Goal: Task Accomplishment & Management: Manage account settings

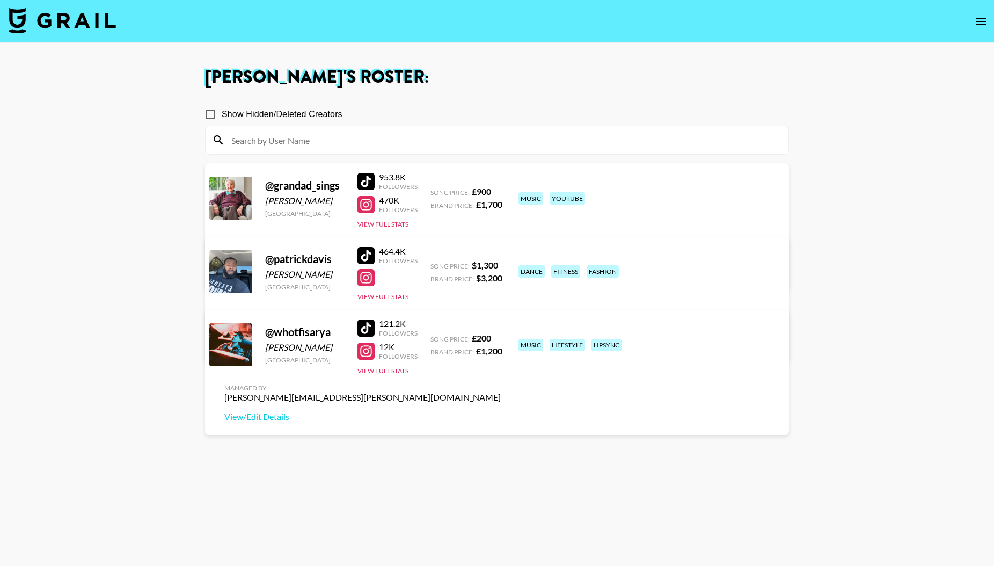
scroll to position [1, 0]
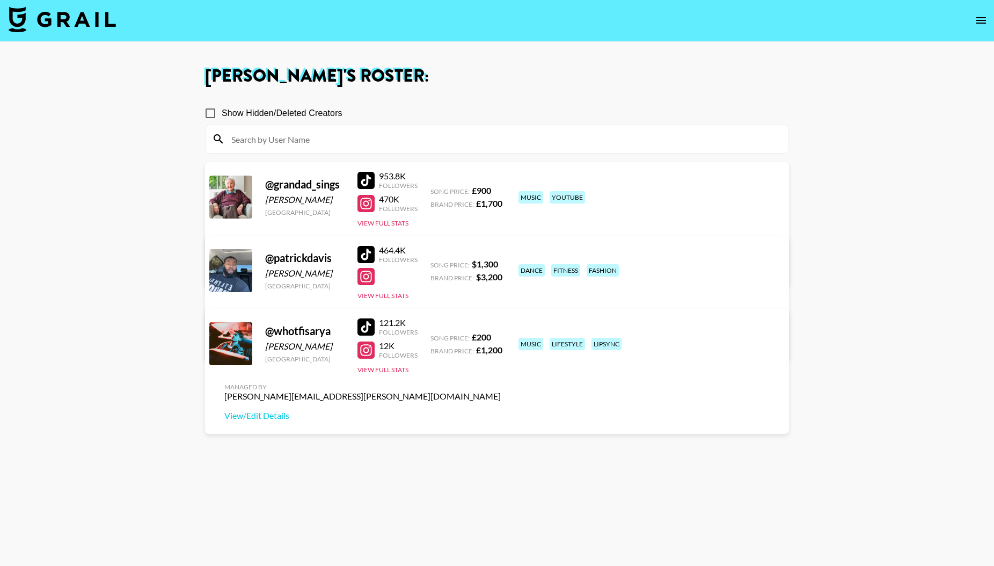
click at [501, 264] on link "View/Edit Details" at bounding box center [362, 269] width 277 height 11
click at [382, 292] on button "View Full Stats" at bounding box center [383, 295] width 51 height 8
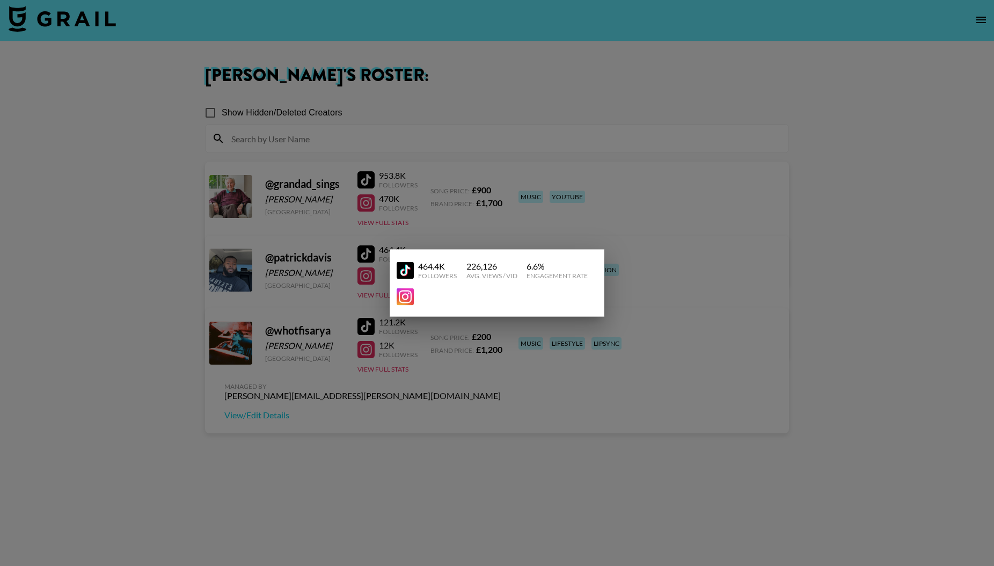
click at [902, 327] on div at bounding box center [497, 283] width 994 height 566
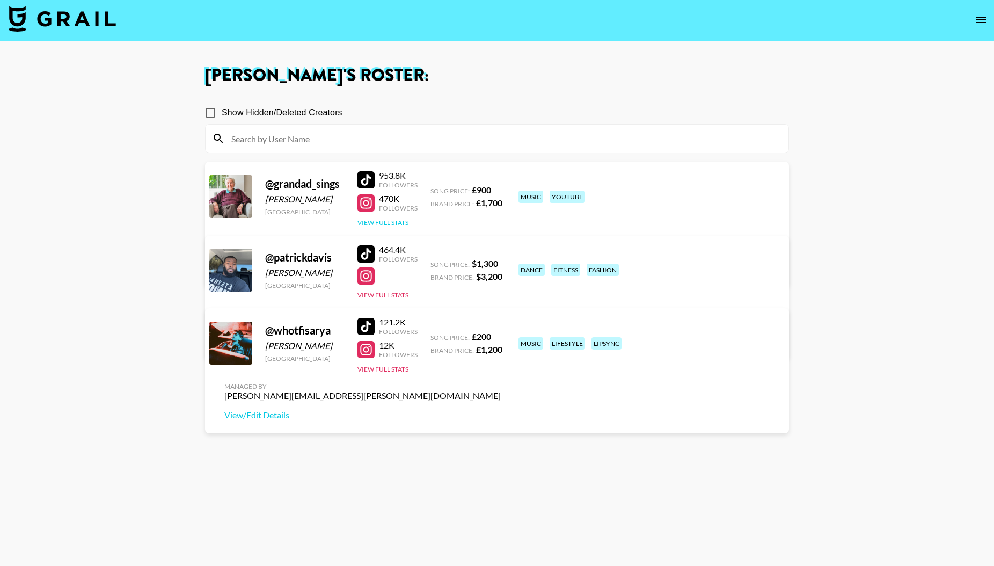
click at [389, 222] on button "View Full Stats" at bounding box center [383, 223] width 51 height 8
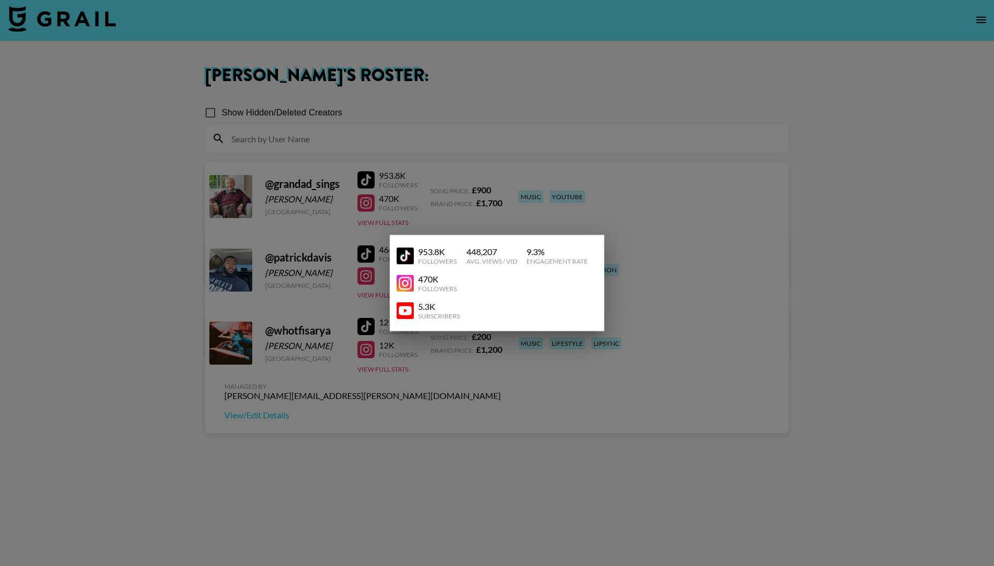
click at [881, 307] on div at bounding box center [497, 283] width 994 height 566
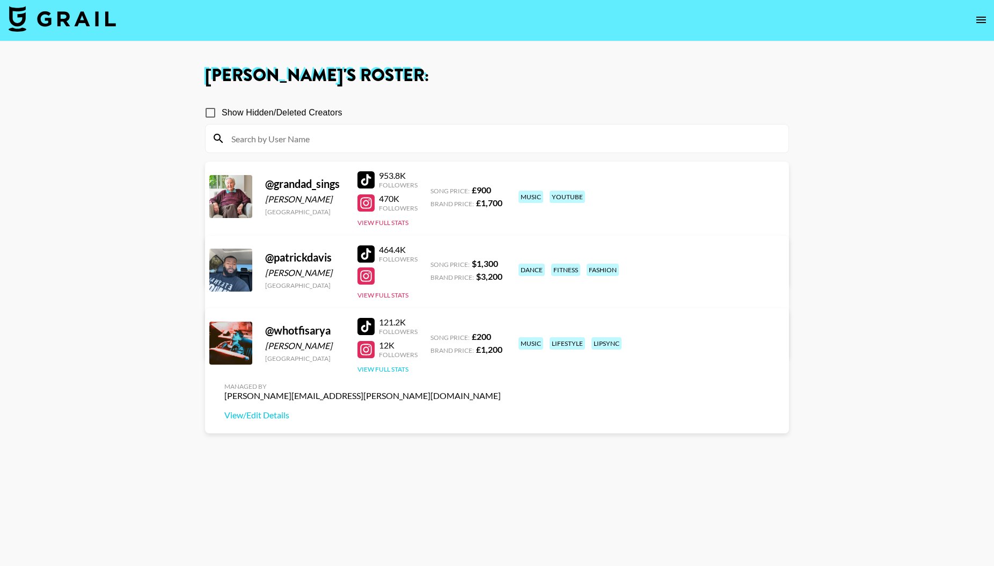
click at [380, 369] on button "View Full Stats" at bounding box center [383, 369] width 51 height 8
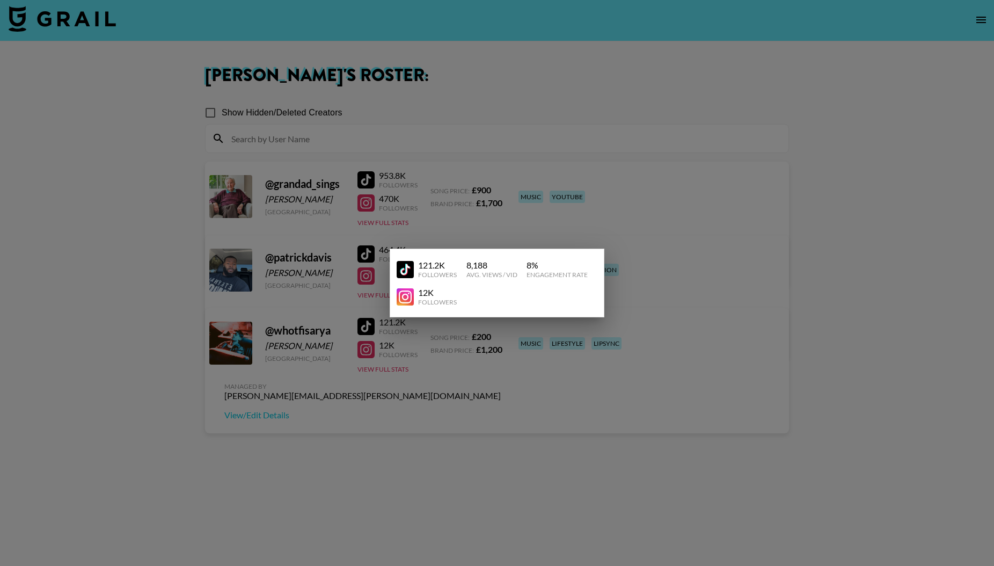
click at [721, 474] on div at bounding box center [497, 283] width 994 height 566
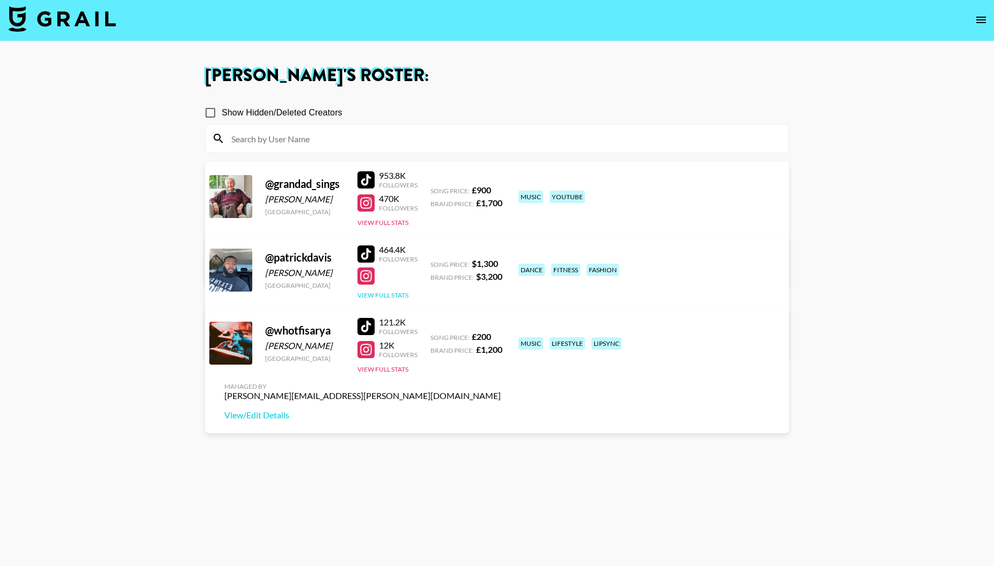
click at [389, 294] on button "View Full Stats" at bounding box center [383, 295] width 51 height 8
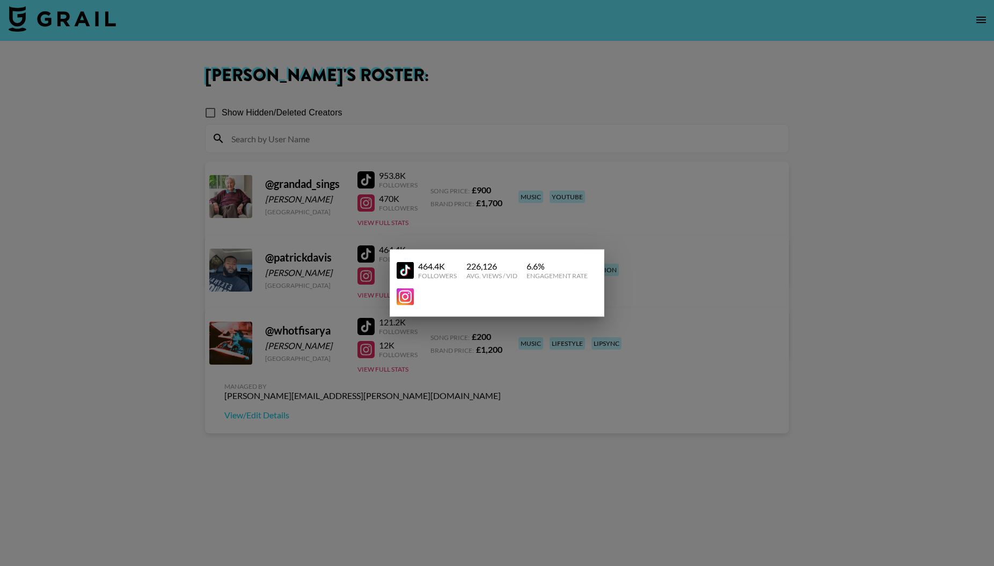
click at [508, 469] on div at bounding box center [497, 283] width 994 height 566
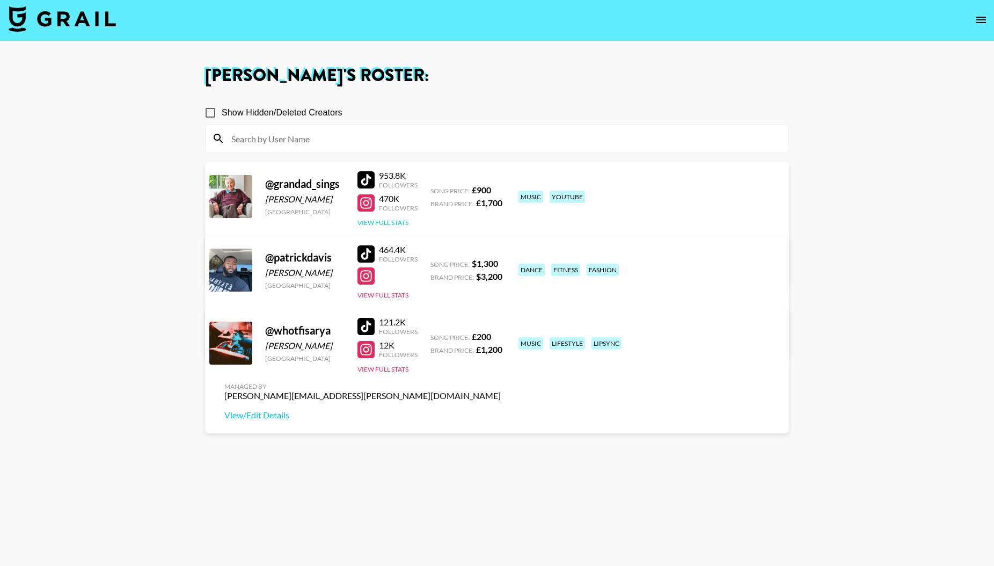
click at [384, 221] on button "View Full Stats" at bounding box center [383, 223] width 51 height 8
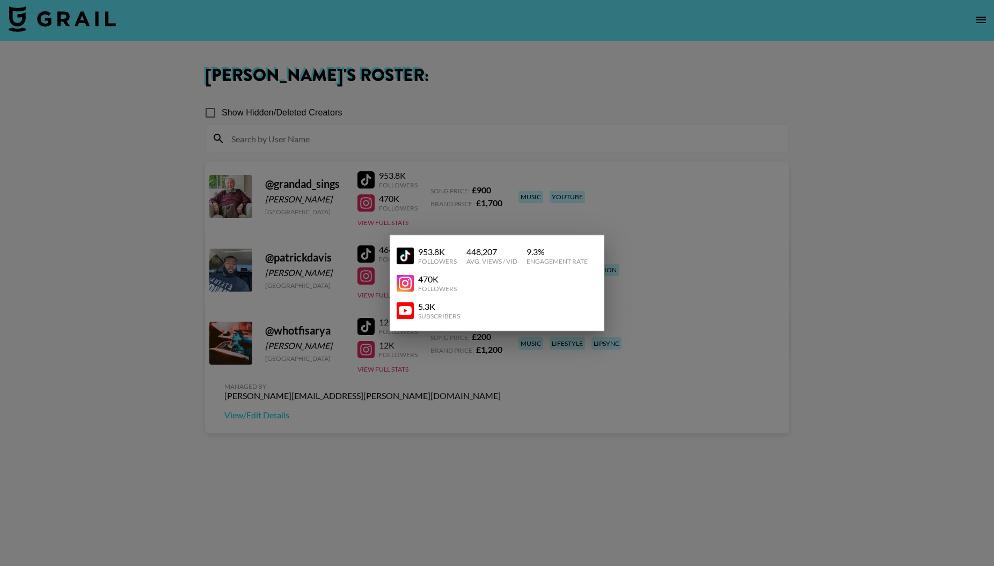
click at [933, 323] on div at bounding box center [497, 283] width 994 height 566
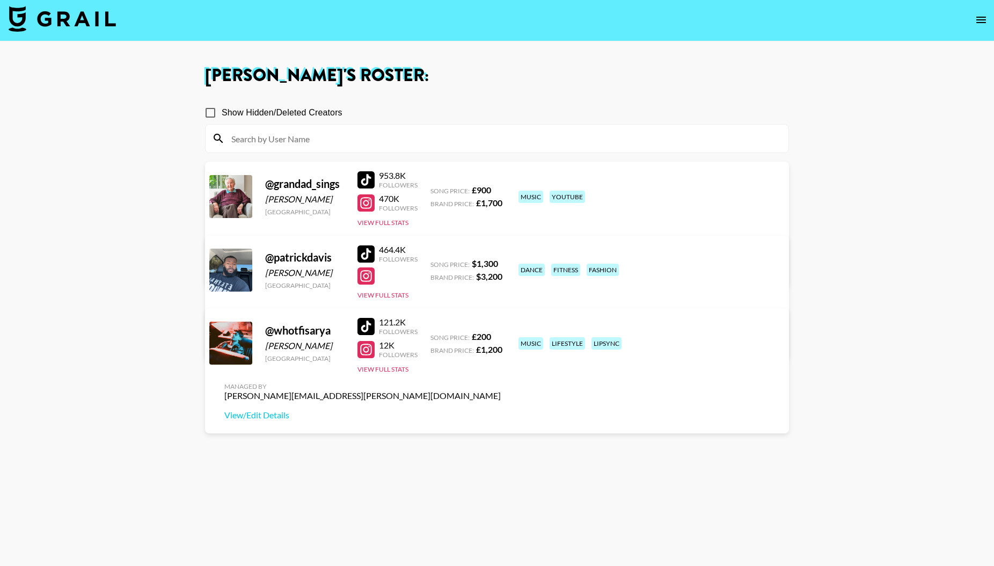
click at [249, 251] on div at bounding box center [230, 270] width 43 height 43
click at [392, 221] on button "View Full Stats" at bounding box center [383, 223] width 51 height 8
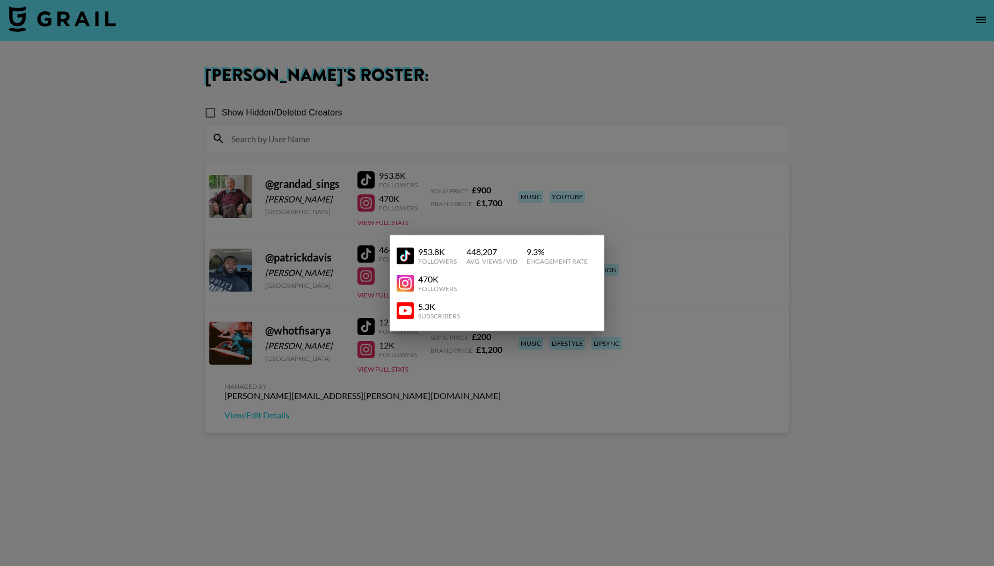
click at [682, 360] on div at bounding box center [497, 283] width 994 height 566
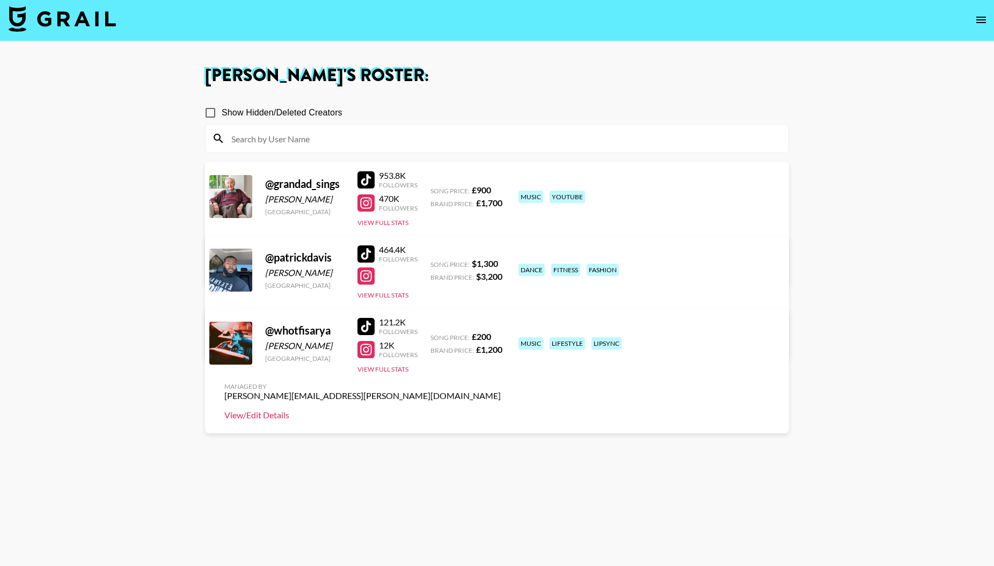
click at [501, 410] on link "View/Edit Details" at bounding box center [362, 415] width 277 height 11
drag, startPoint x: 394, startPoint y: 348, endPoint x: 388, endPoint y: 348, distance: 5.9
click at [394, 348] on div "12K" at bounding box center [398, 345] width 39 height 11
click at [364, 348] on div at bounding box center [366, 349] width 17 height 17
click at [977, 20] on icon "open drawer" at bounding box center [981, 19] width 13 height 13
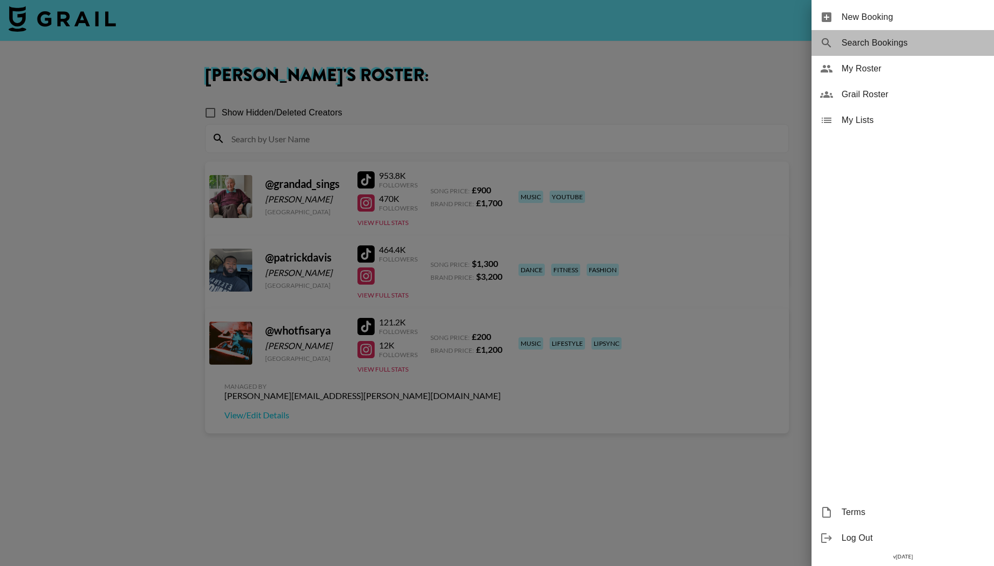
click at [863, 42] on span "Search Bookings" at bounding box center [914, 43] width 144 height 13
select select "id"
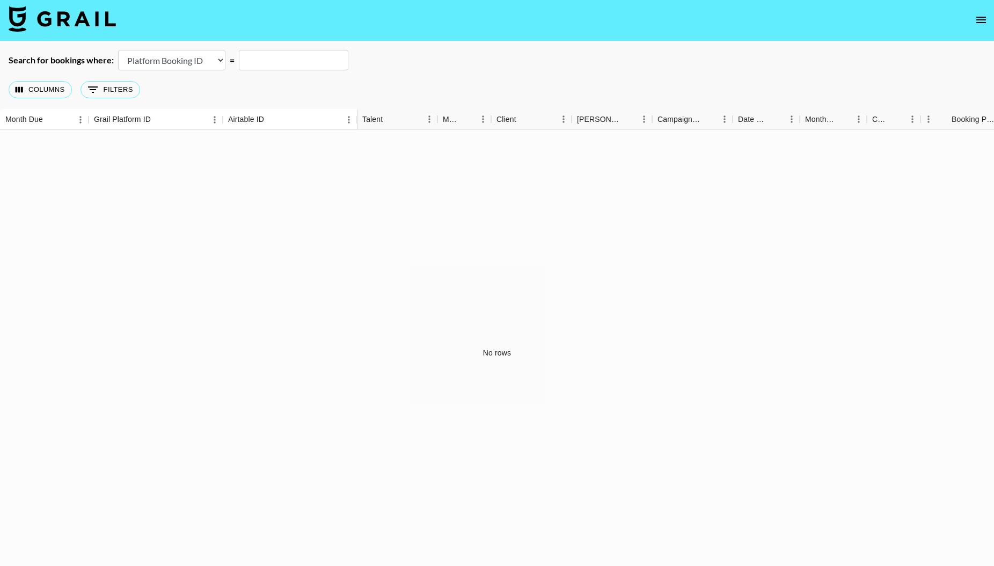
click at [281, 61] on input "text" at bounding box center [294, 60] width 110 height 20
drag, startPoint x: 292, startPoint y: 64, endPoint x: 206, endPoint y: 58, distance: 85.6
click at [206, 58] on div "Search for bookings where: Airtable Booking ID Platform Booking ID Platform Cam…" at bounding box center [497, 60] width 994 height 20
paste input "recaBVTLGuZuv"
type input "recaBVTLGuZuvlWLR"
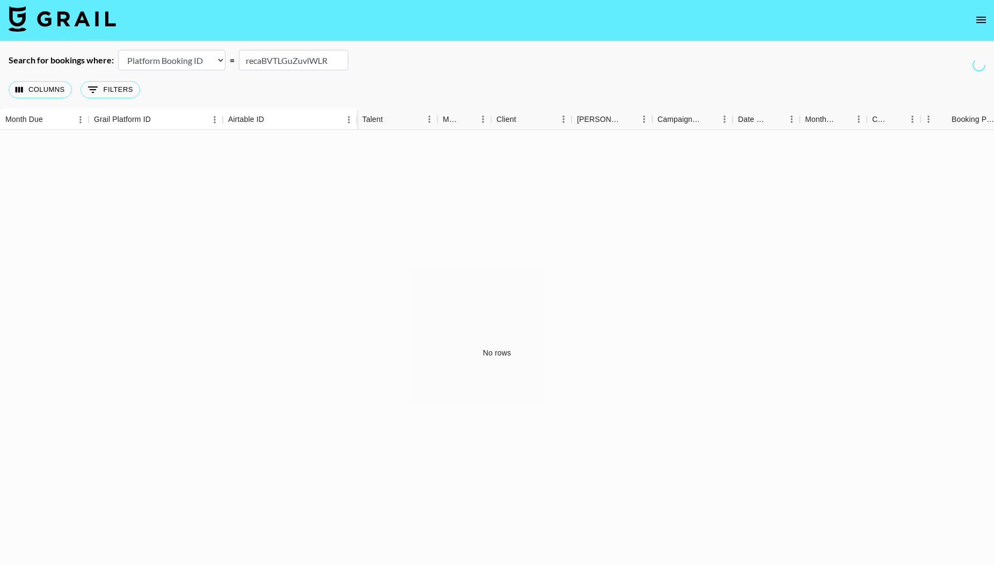
click at [219, 60] on select "Airtable Booking ID Platform Booking ID Platform Campaign ID" at bounding box center [171, 60] width 107 height 20
select select "airtableId"
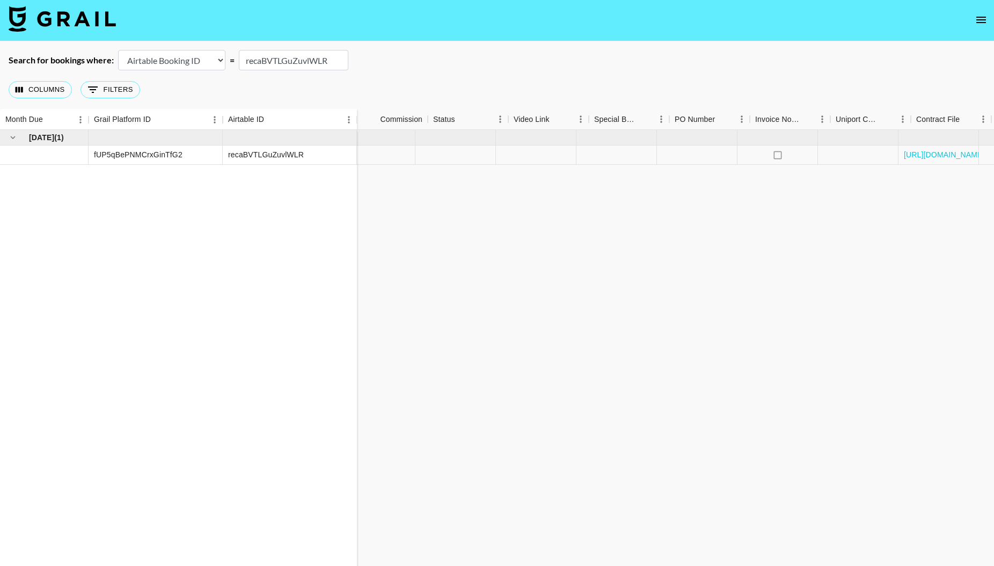
scroll to position [0, 990]
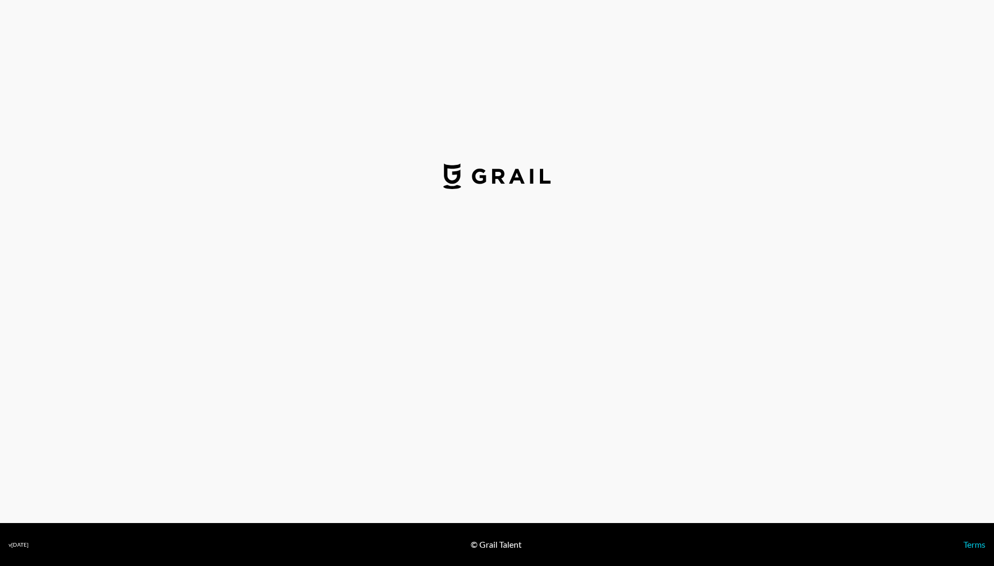
select select "GBP"
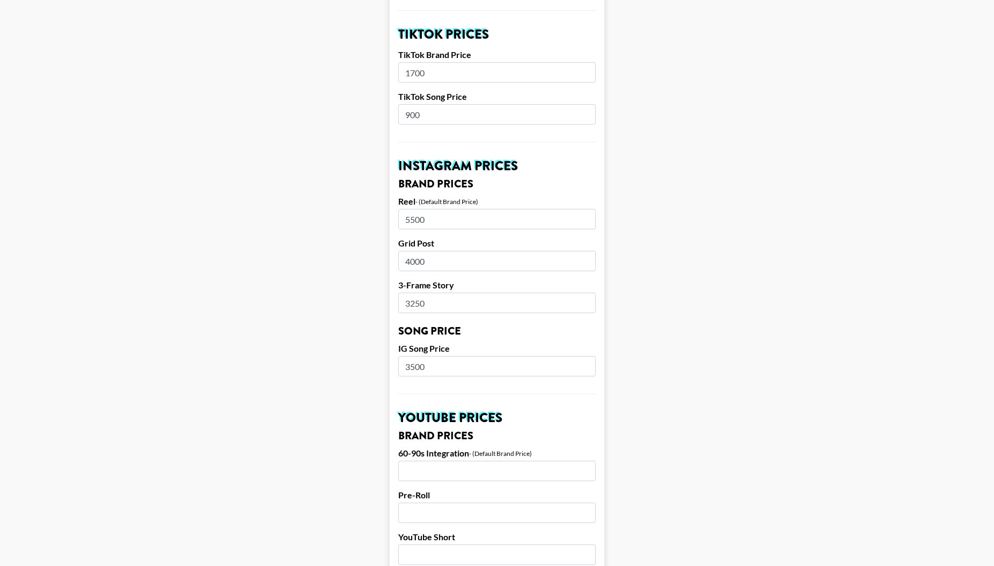
scroll to position [388, 0]
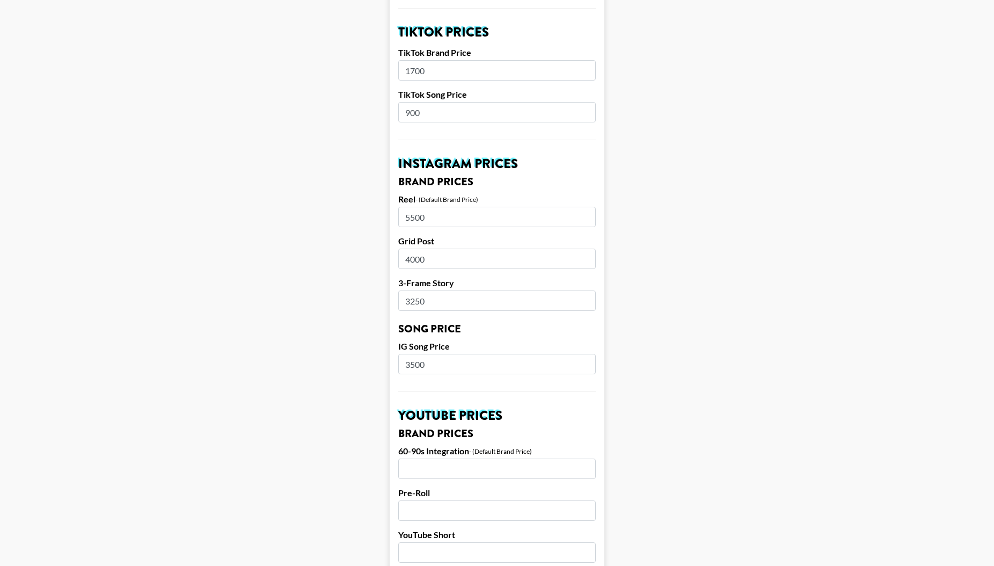
drag, startPoint x: 432, startPoint y: 347, endPoint x: 397, endPoint y: 348, distance: 34.9
click at [397, 348] on form "Airtable ID: recRvIjcpBnTrHB4L Manager(s) [PERSON_NAME][EMAIL_ADDRESS][PERSON_N…" at bounding box center [497, 347] width 215 height 1351
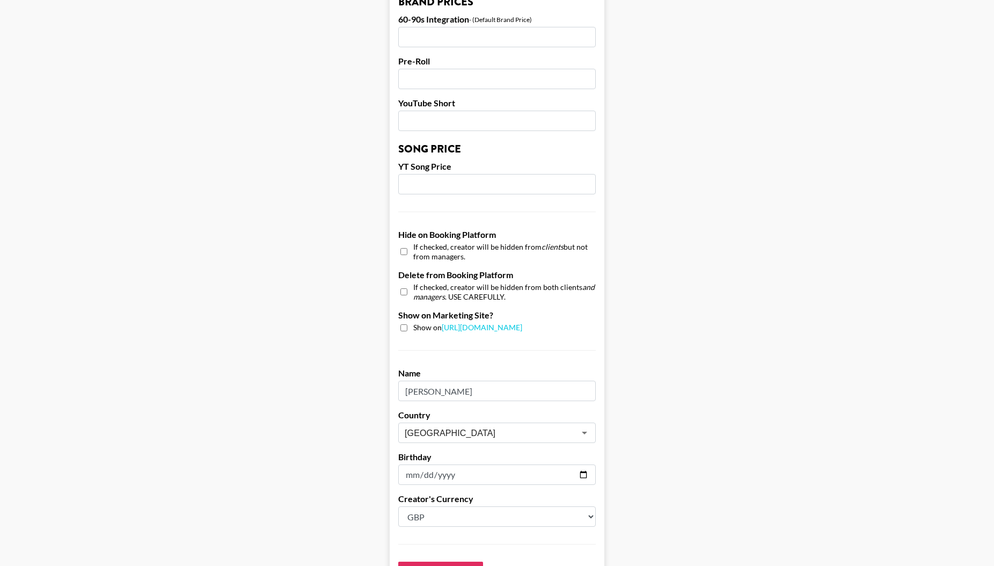
scroll to position [891, 0]
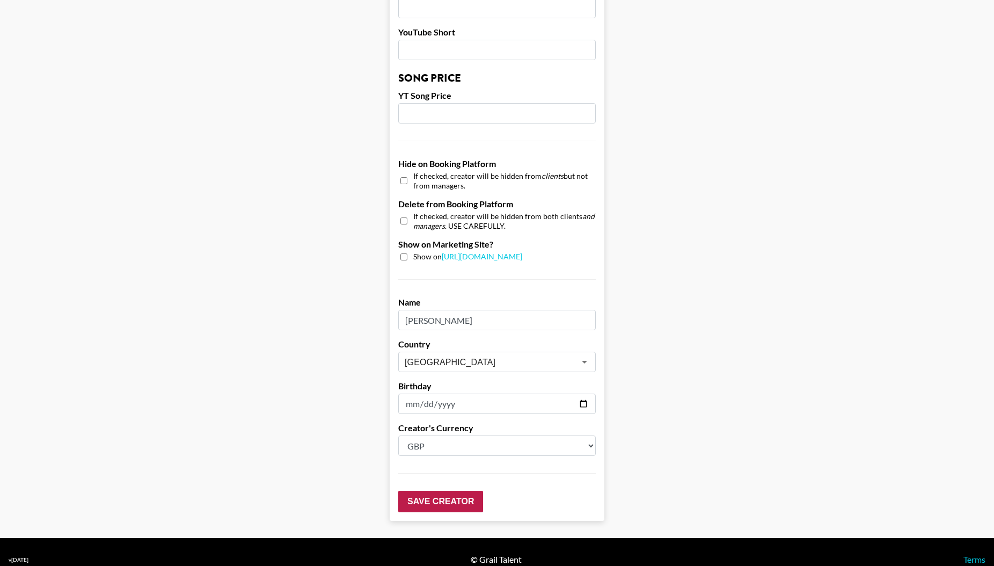
type input "1500"
click at [431, 491] on input "Save Creator" at bounding box center [440, 501] width 85 height 21
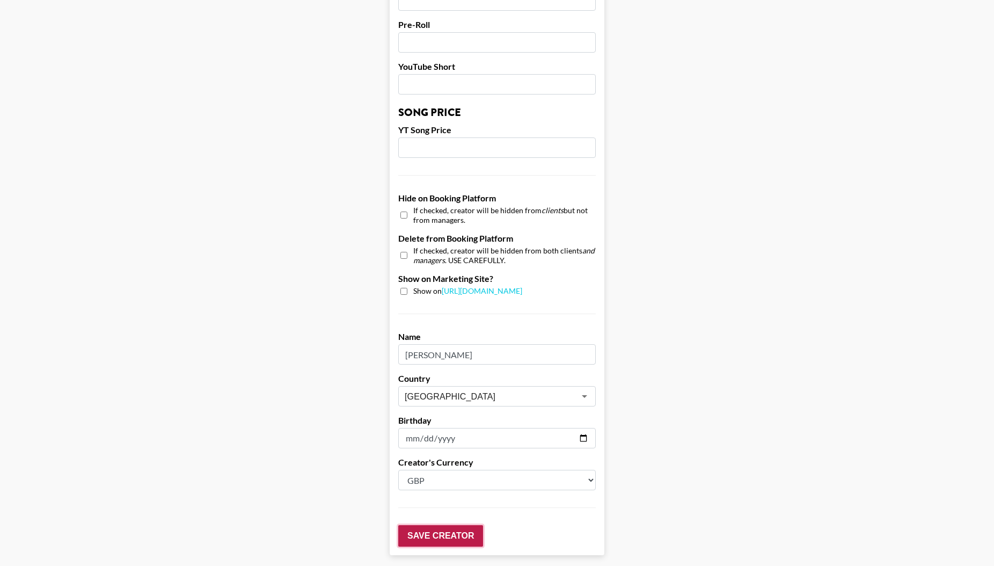
scroll to position [925, 0]
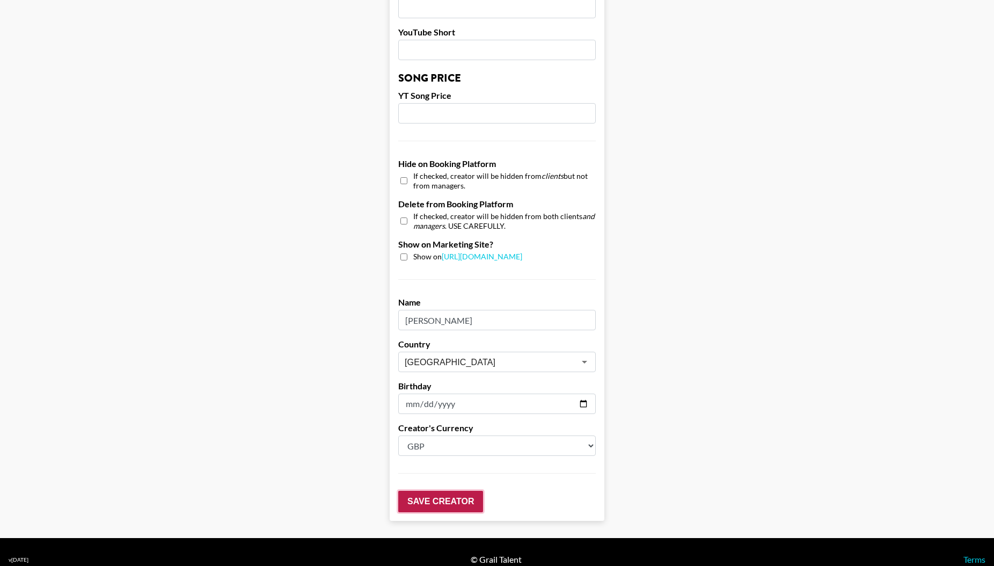
click at [431, 491] on input "Save Creator" at bounding box center [440, 501] width 85 height 21
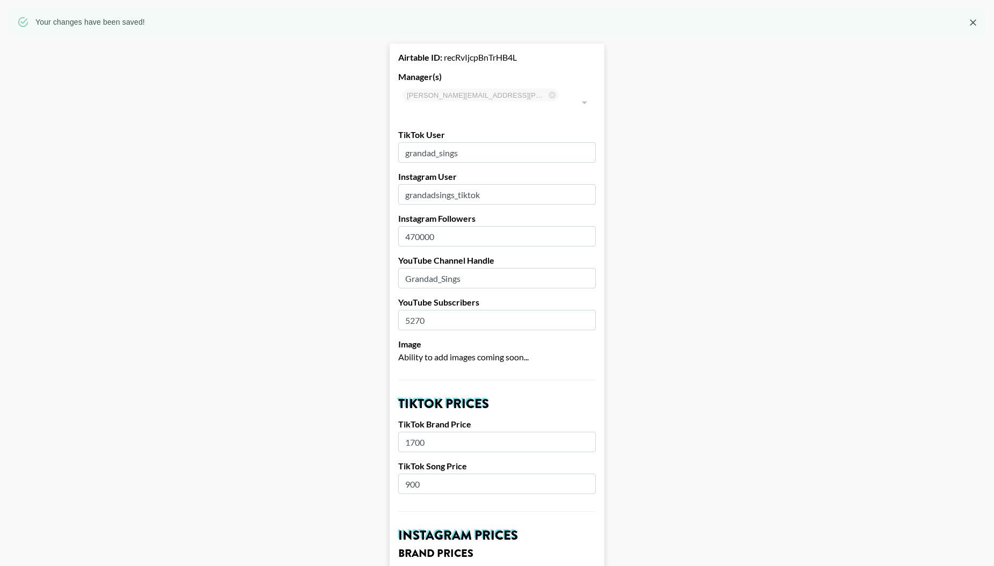
scroll to position [0, 0]
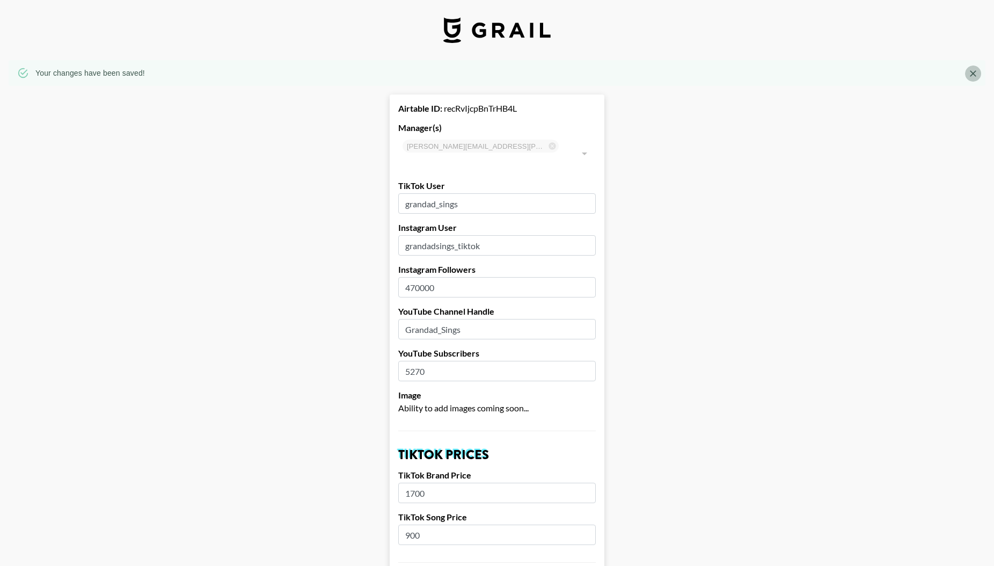
click at [973, 69] on icon "Close" at bounding box center [973, 73] width 11 height 11
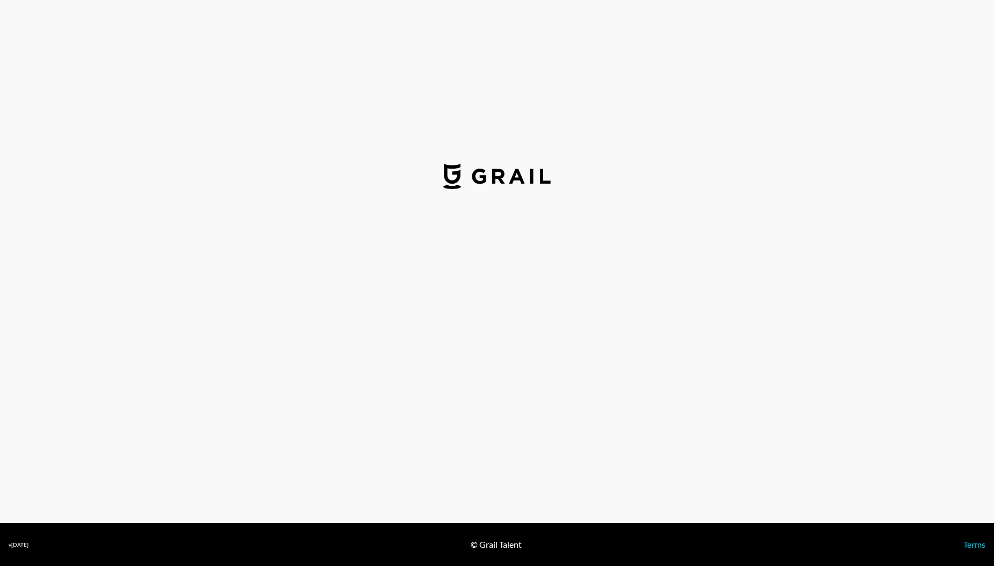
select select "GBP"
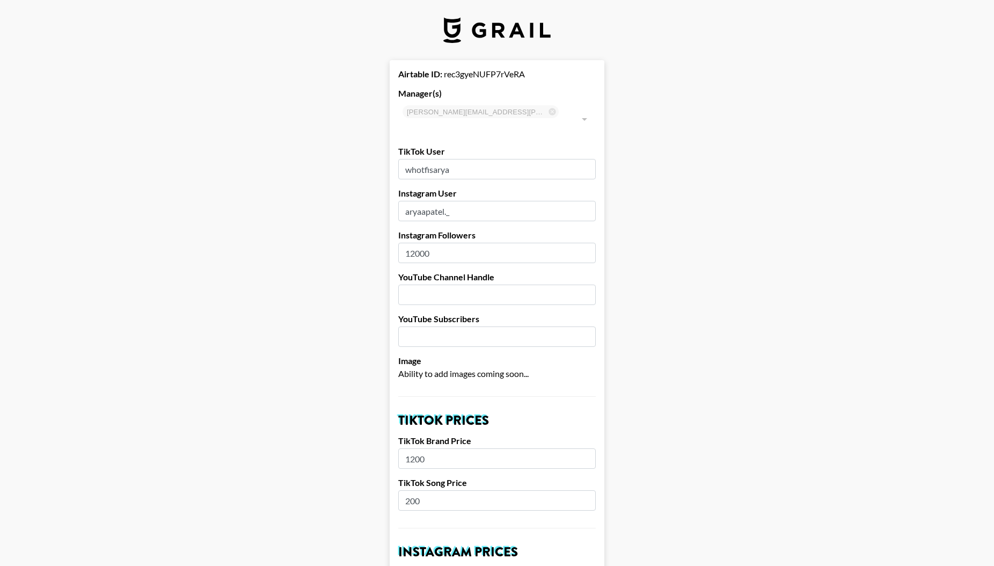
click at [416, 243] on input "12000" at bounding box center [497, 253] width 198 height 20
type input "13000"
